Goal: Entertainment & Leisure: Consume media (video, audio)

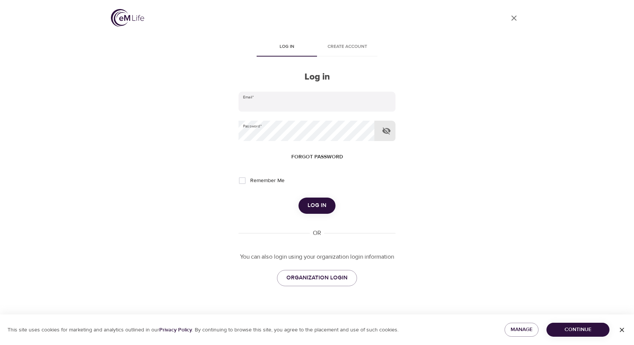
type input "[EMAIL_ADDRESS][DOMAIN_NAME]"
click at [387, 132] on icon "button" at bounding box center [386, 131] width 8 height 7
click at [320, 204] on span "Log in" at bounding box center [317, 206] width 19 height 10
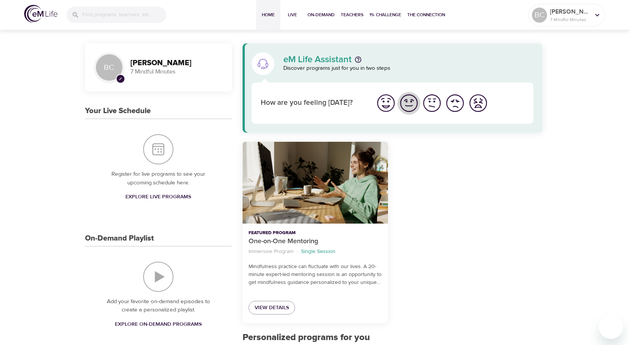
click at [410, 109] on img "I'm feeling good" at bounding box center [408, 103] width 21 height 21
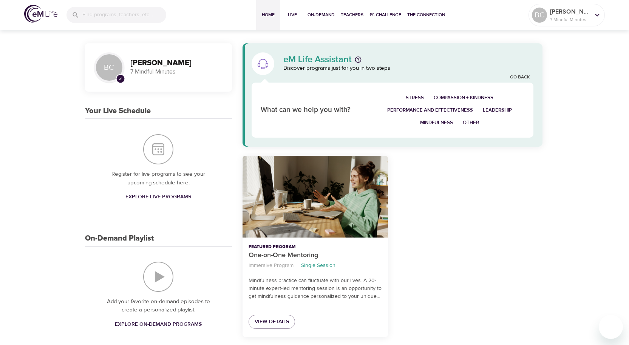
click at [414, 99] on span "Stress" at bounding box center [414, 98] width 18 height 9
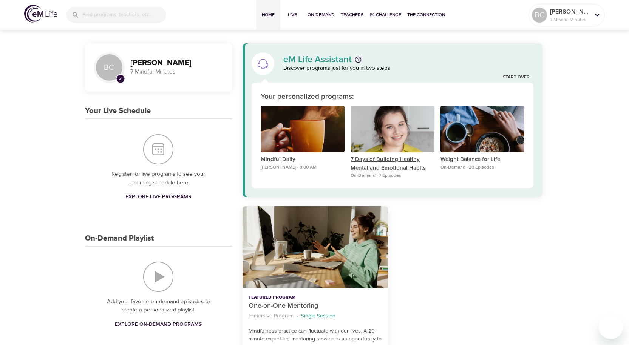
click at [387, 161] on p "7 Days of Building Healthy Mental and Emotional Habits" at bounding box center [392, 164] width 84 height 17
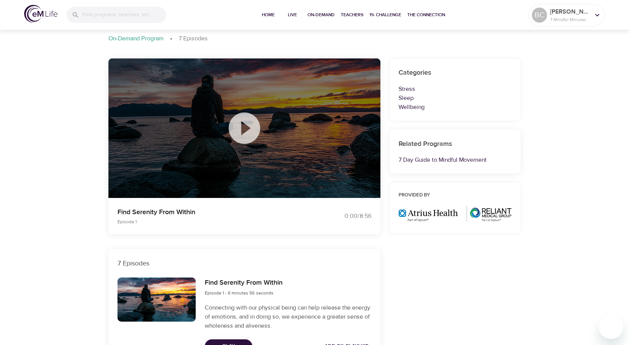
scroll to position [38, 0]
click at [244, 129] on icon at bounding box center [244, 129] width 38 height 38
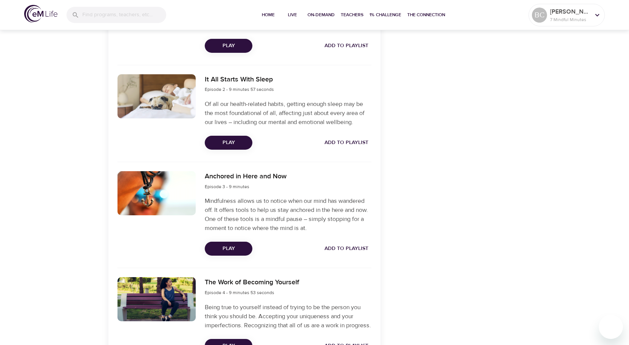
scroll to position [340, 0]
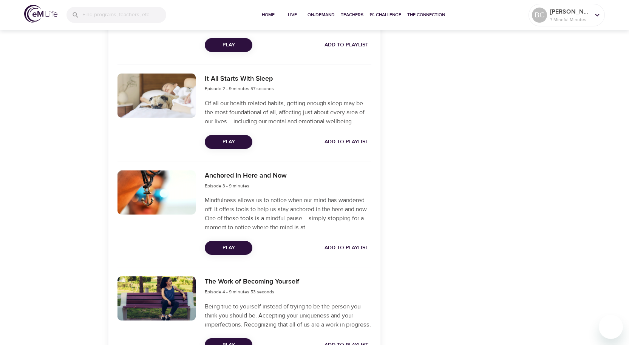
click at [231, 141] on span "Play" at bounding box center [228, 141] width 35 height 9
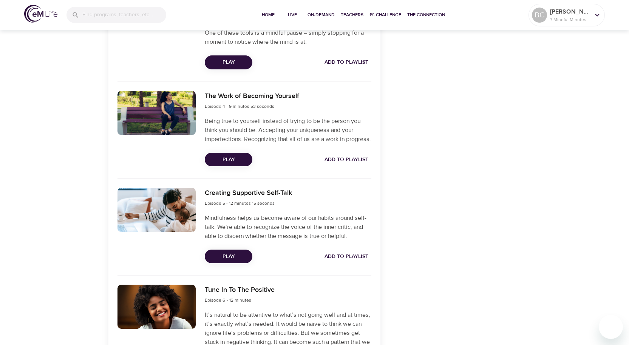
scroll to position [528, 0]
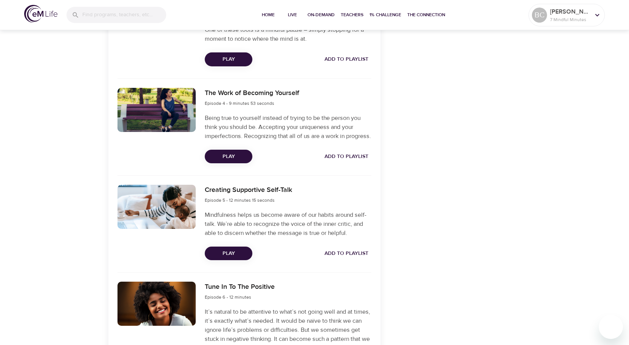
click at [233, 162] on span "Play" at bounding box center [228, 156] width 35 height 9
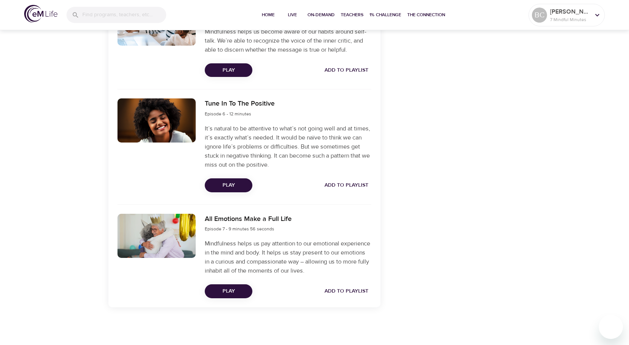
scroll to position [717, 0]
click at [231, 188] on span "Play" at bounding box center [228, 185] width 35 height 9
click at [228, 290] on span "Play" at bounding box center [228, 291] width 35 height 9
click at [345, 291] on span "Add to Playlist" at bounding box center [346, 291] width 44 height 9
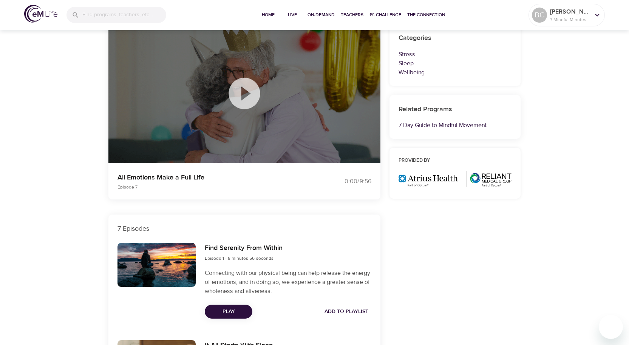
scroll to position [75, 0]
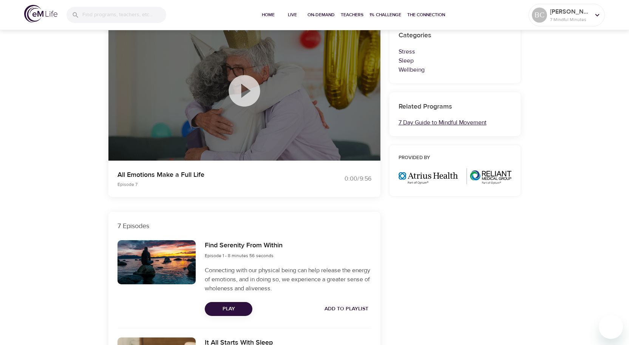
click at [425, 122] on link "7 Day Guide to Mindful Movement" at bounding box center [442, 123] width 88 height 8
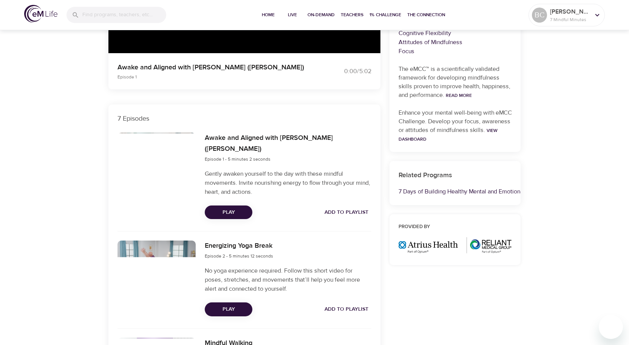
scroll to position [221, 0]
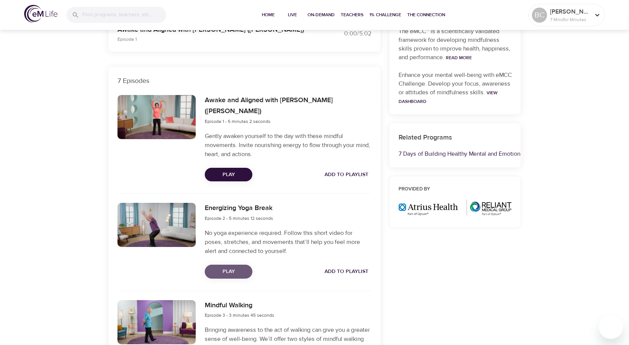
click at [226, 267] on span "Play" at bounding box center [228, 271] width 35 height 9
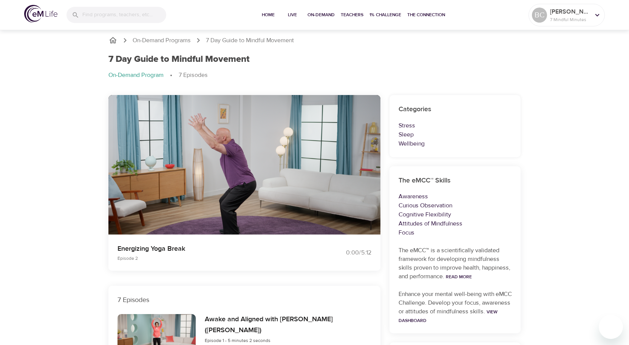
scroll to position [0, 0]
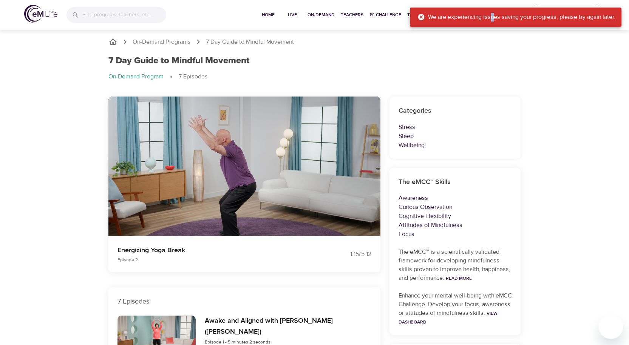
click at [491, 20] on div "We are experiencing issues saving your progress, please try again later." at bounding box center [516, 17] width 198 height 15
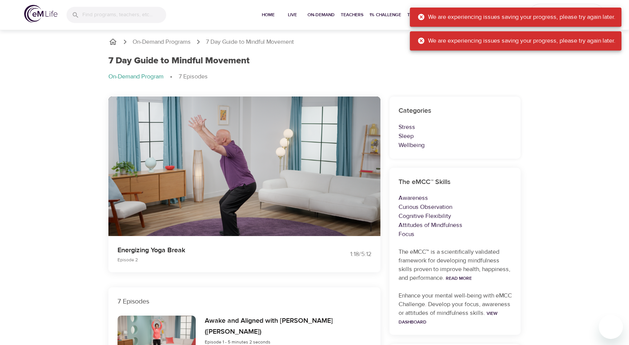
click at [492, 75] on div "7 Day Guide to Mindful Movement On-Demand Program 7 Episodes" at bounding box center [314, 71] width 421 height 41
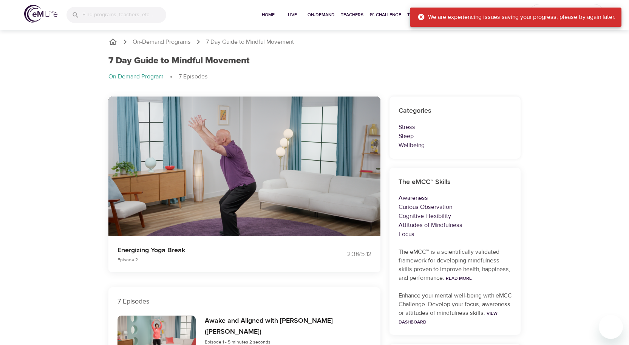
click at [418, 19] on icon at bounding box center [421, 17] width 6 height 6
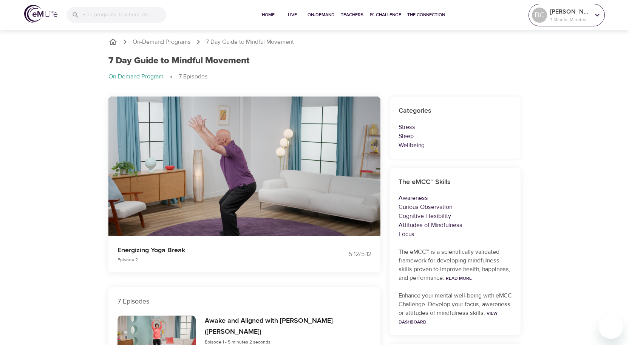
click at [597, 17] on icon at bounding box center [597, 15] width 8 height 8
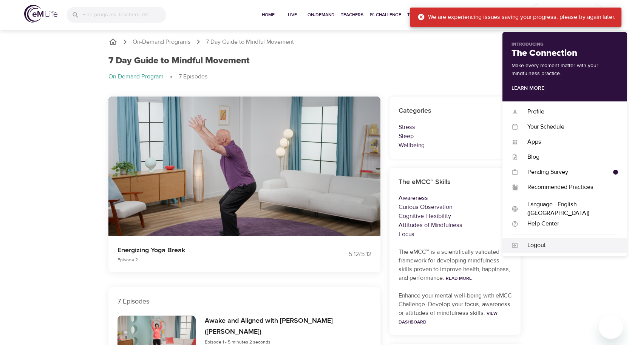
click at [537, 244] on div "Logout" at bounding box center [568, 245] width 100 height 9
